Goal: Information Seeking & Learning: Check status

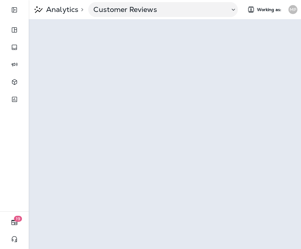
click at [289, 6] on div "MP" at bounding box center [293, 9] width 16 height 9
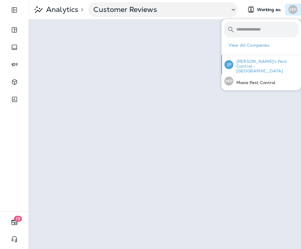
click at [257, 61] on p "[PERSON_NAME]'s Pest Control - [GEOGRAPHIC_DATA]" at bounding box center [266, 66] width 65 height 14
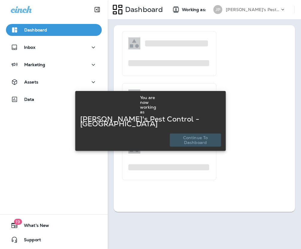
click at [188, 137] on p "Continue to Dashboard" at bounding box center [196, 140] width 46 height 10
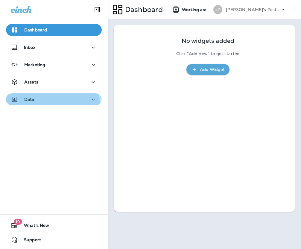
drag, startPoint x: 52, startPoint y: 101, endPoint x: 59, endPoint y: 104, distance: 7.1
click at [52, 101] on div "Data" at bounding box center [54, 99] width 86 height 7
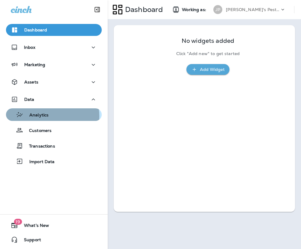
click at [48, 116] on p "Analytics" at bounding box center [35, 116] width 25 height 6
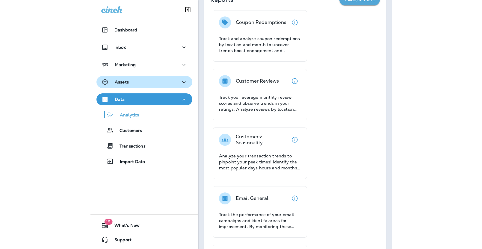
scroll to position [29, 0]
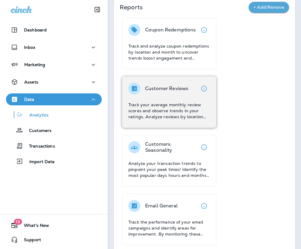
click at [187, 95] on div "Customer Reviews Track your average monthly review scores and observe trends in…" at bounding box center [170, 101] width 82 height 37
